Goal: Task Accomplishment & Management: Manage account settings

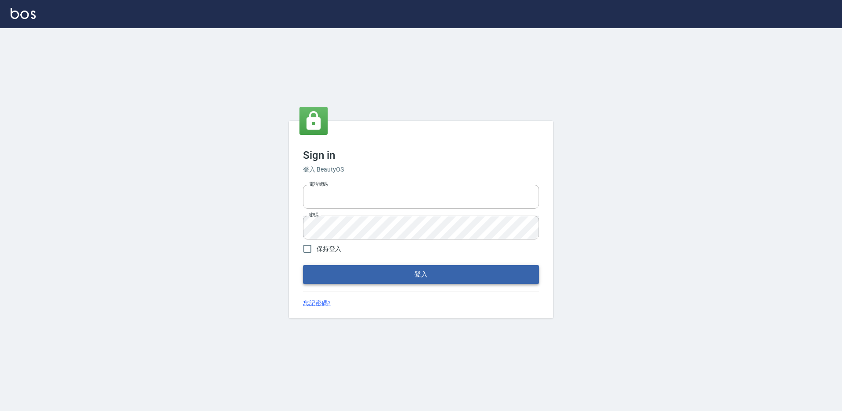
type input "27222158"
click at [337, 276] on button "登入" at bounding box center [421, 274] width 236 height 19
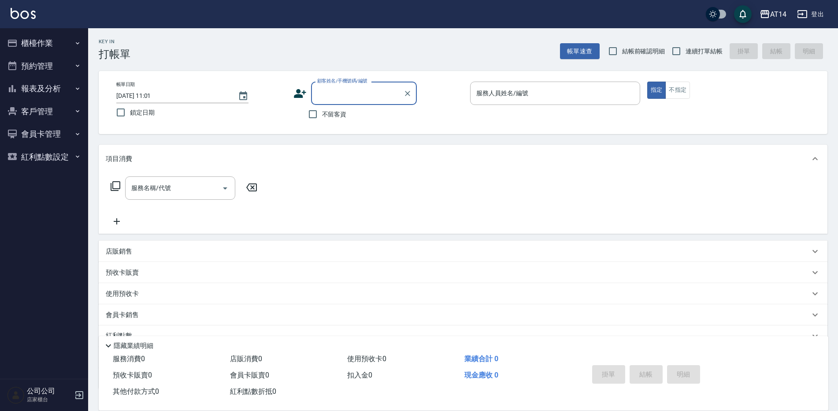
click at [73, 44] on button "櫃檯作業" at bounding box center [44, 43] width 81 height 23
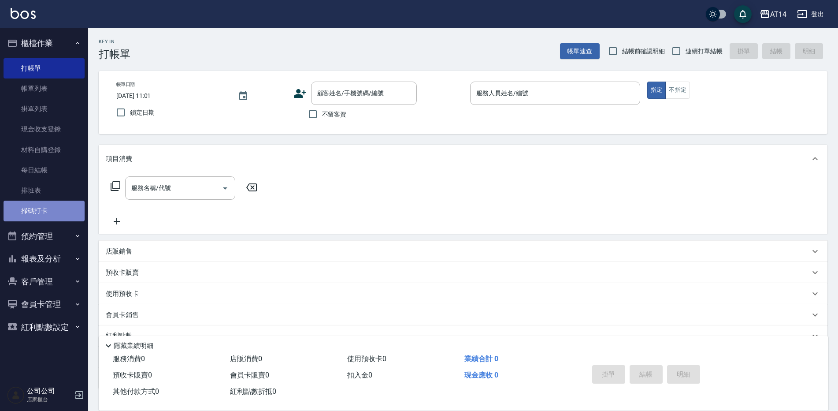
click at [64, 208] on link "掃碼打卡" at bounding box center [44, 210] width 81 height 20
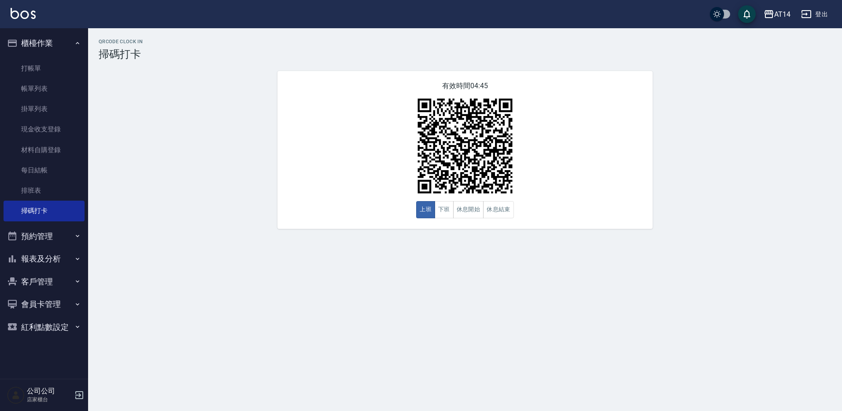
click at [796, 146] on div "QRcode Clock In 掃碼打卡 有效時間 04:45 上班 下班 休息開始 休息結束" at bounding box center [465, 134] width 754 height 190
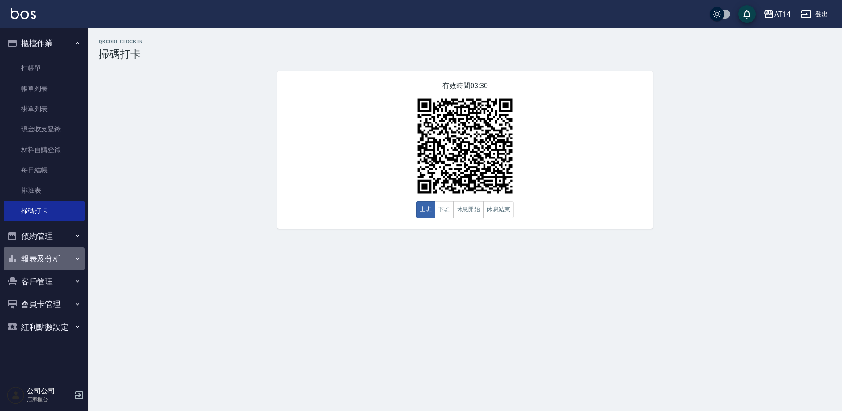
click at [66, 257] on button "報表及分析" at bounding box center [44, 258] width 81 height 23
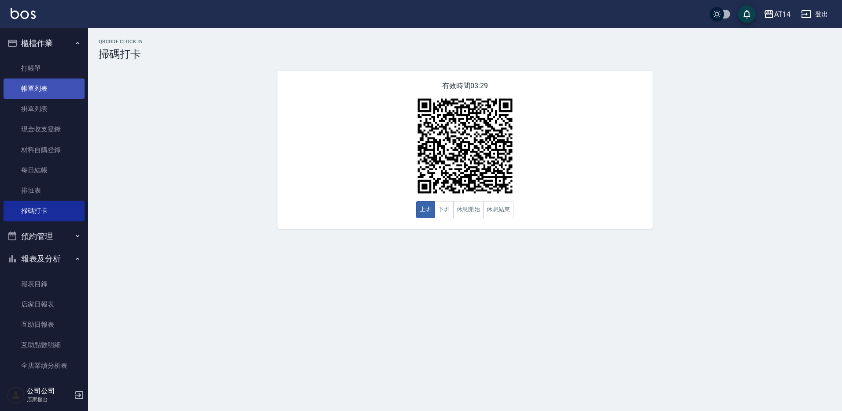
click at [55, 88] on link "帳單列表" at bounding box center [44, 88] width 81 height 20
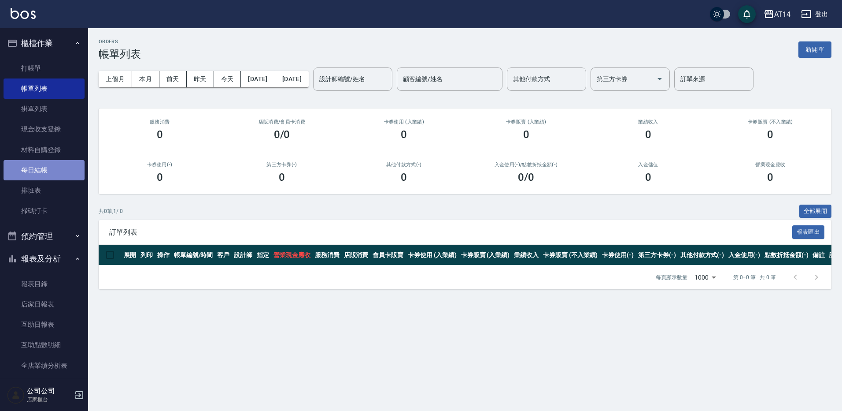
click at [55, 174] on link "每日結帳" at bounding box center [44, 170] width 81 height 20
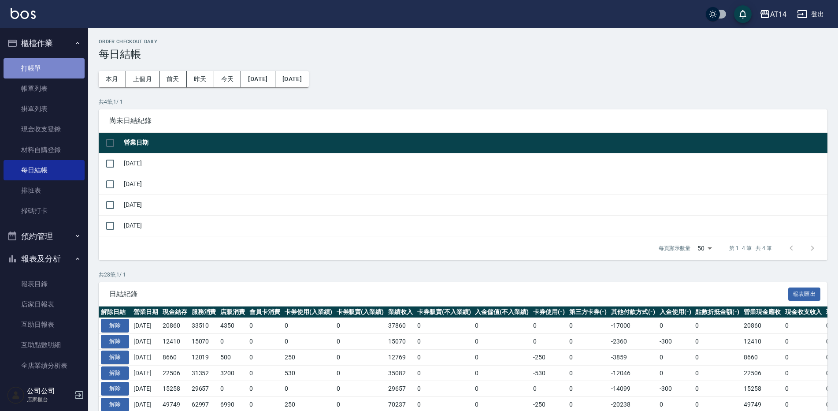
click at [46, 70] on link "打帳單" at bounding box center [44, 68] width 81 height 20
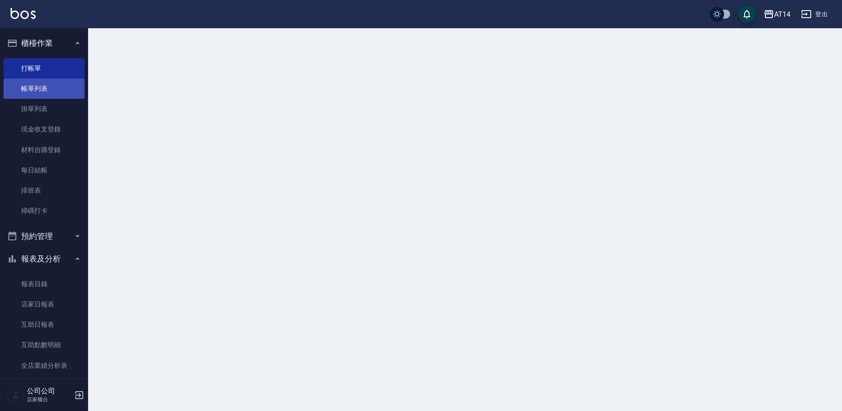
click at [46, 93] on link "帳單列表" at bounding box center [44, 88] width 81 height 20
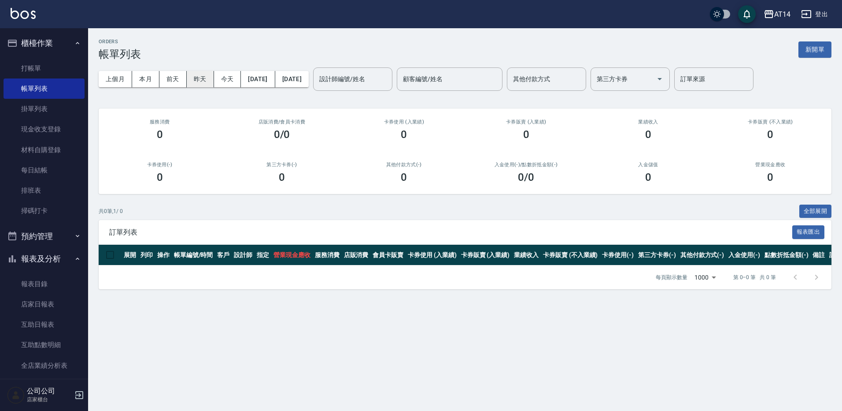
click at [208, 76] on button "昨天" at bounding box center [200, 79] width 27 height 16
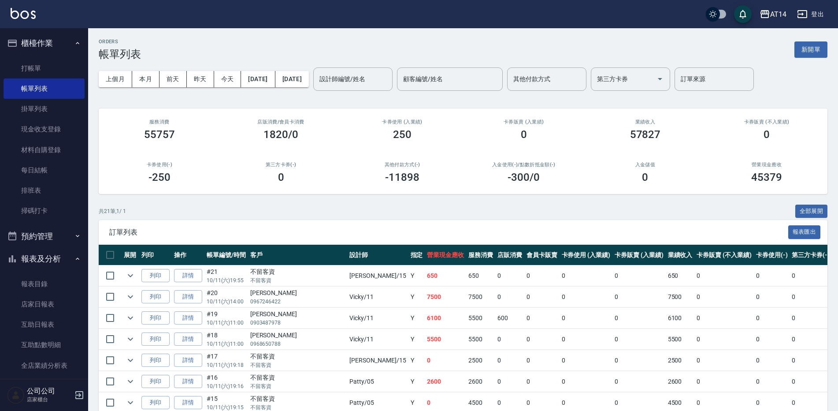
click at [122, 278] on td at bounding box center [131, 275] width 18 height 21
click at [115, 279] on input "checkbox" at bounding box center [110, 275] width 19 height 19
checkbox input "true"
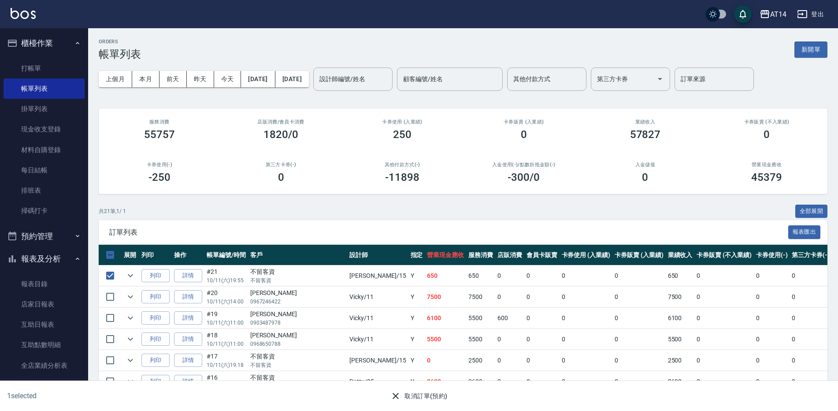
click at [444, 396] on button "取消訂單(預約)" at bounding box center [419, 396] width 64 height 16
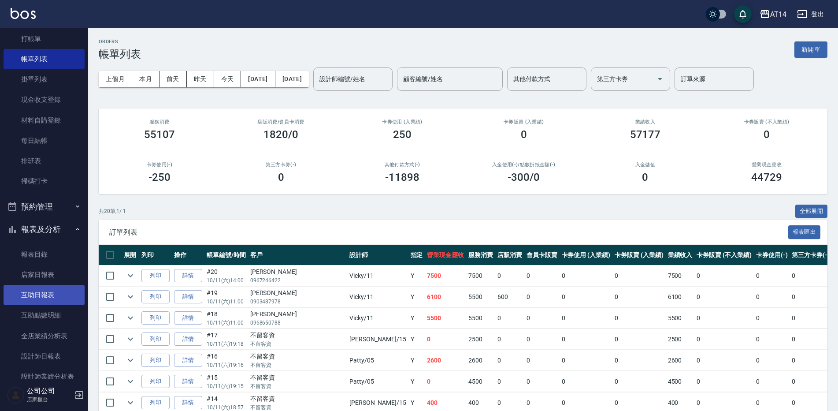
scroll to position [44, 0]
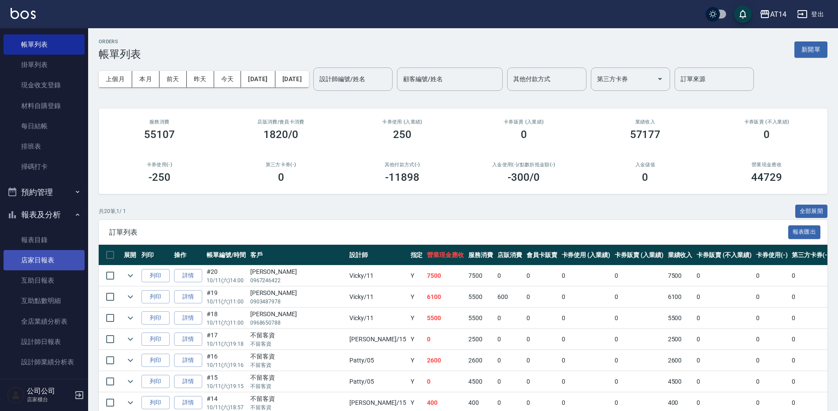
click at [48, 263] on link "店家日報表" at bounding box center [44, 260] width 81 height 20
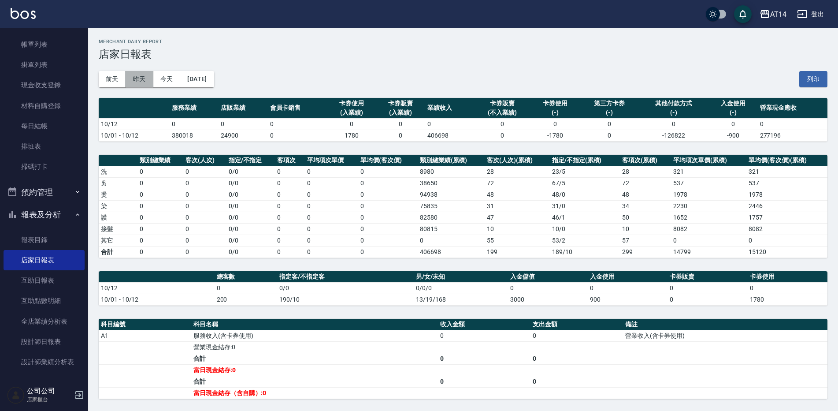
click at [141, 75] on button "昨天" at bounding box center [139, 79] width 27 height 16
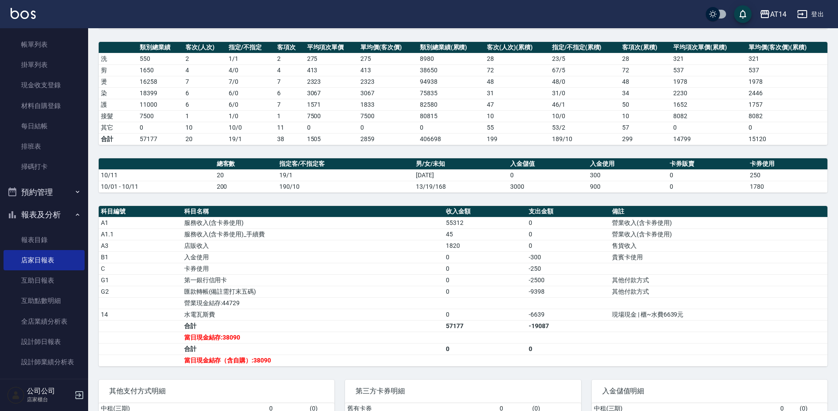
scroll to position [176, 0]
